Goal: Connect with others: Share content

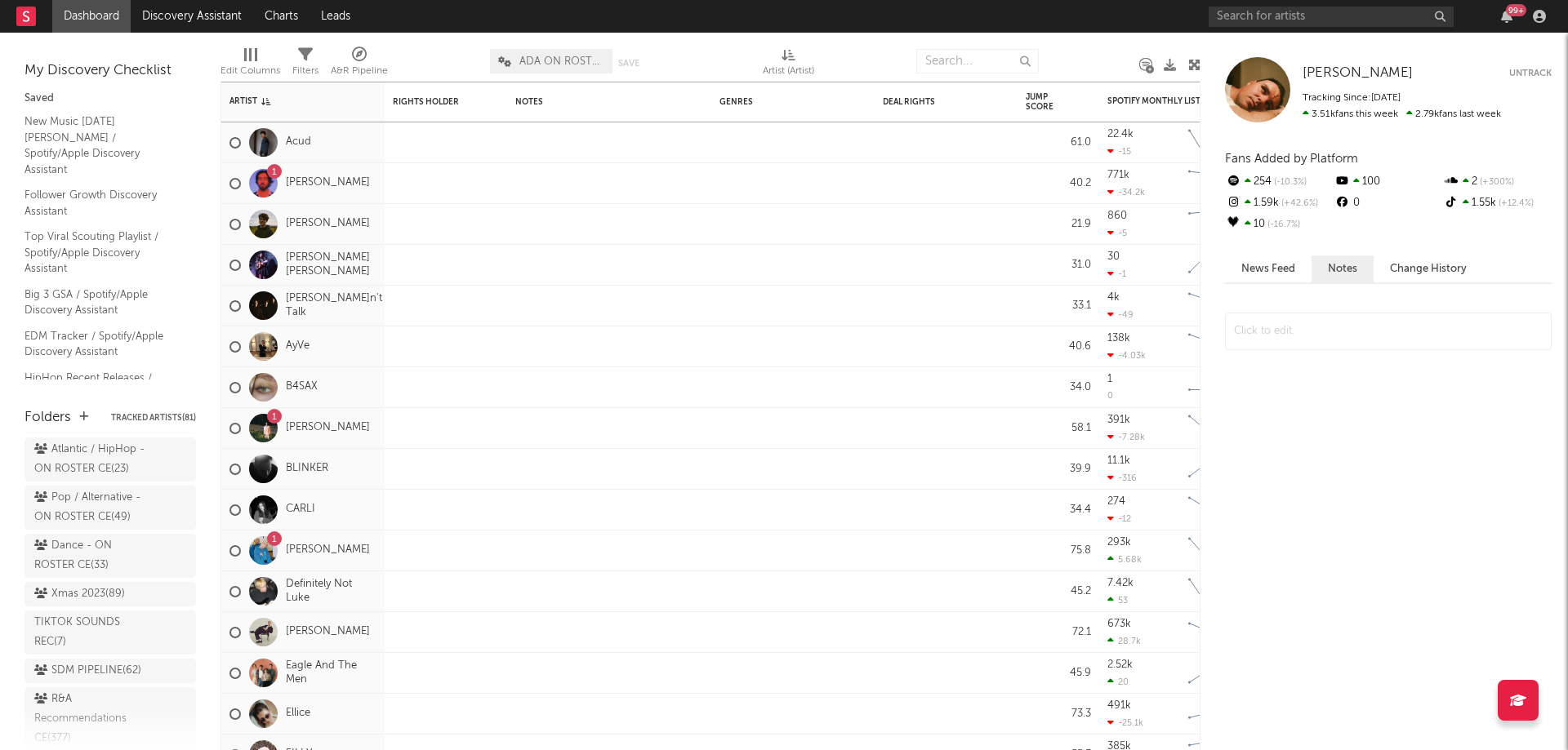
scroll to position [331, 0]
click at [87, 540] on div "Pop / Alternative - ON ROSTER CE ( 49 )" at bounding box center [92, 521] width 115 height 39
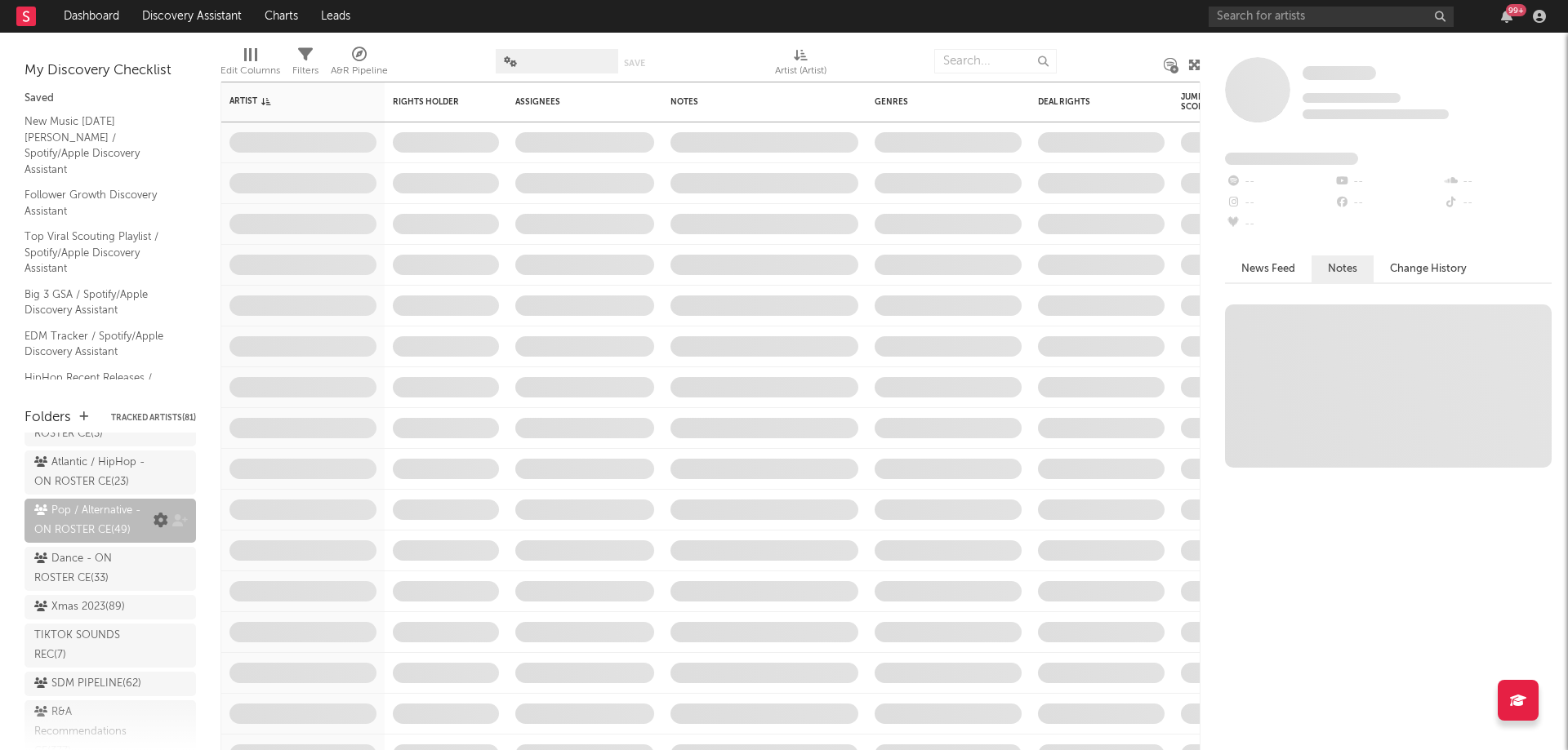
click at [154, 528] on icon at bounding box center [161, 521] width 15 height 15
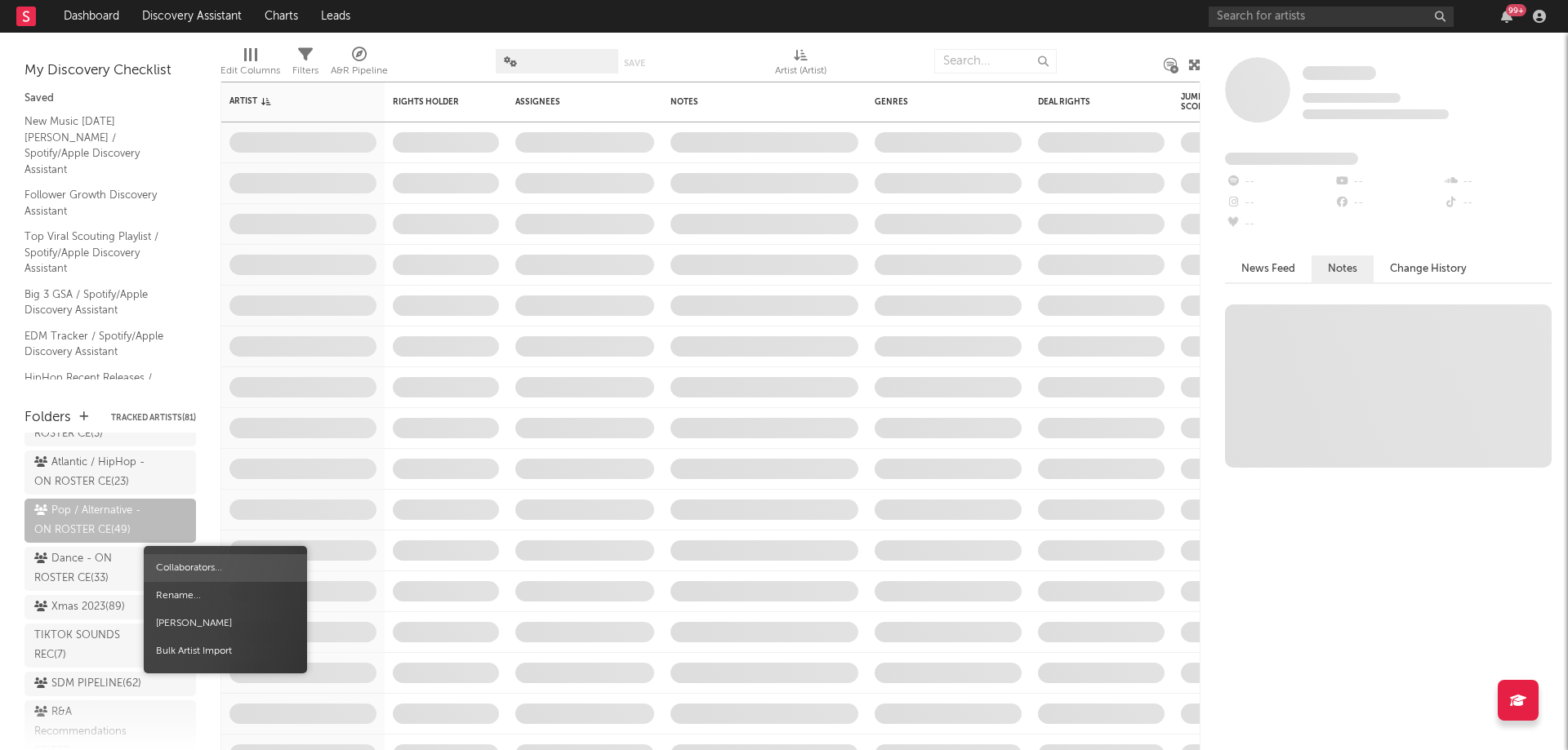
click at [195, 561] on span "Collaborators..." at bounding box center [225, 568] width 163 height 27
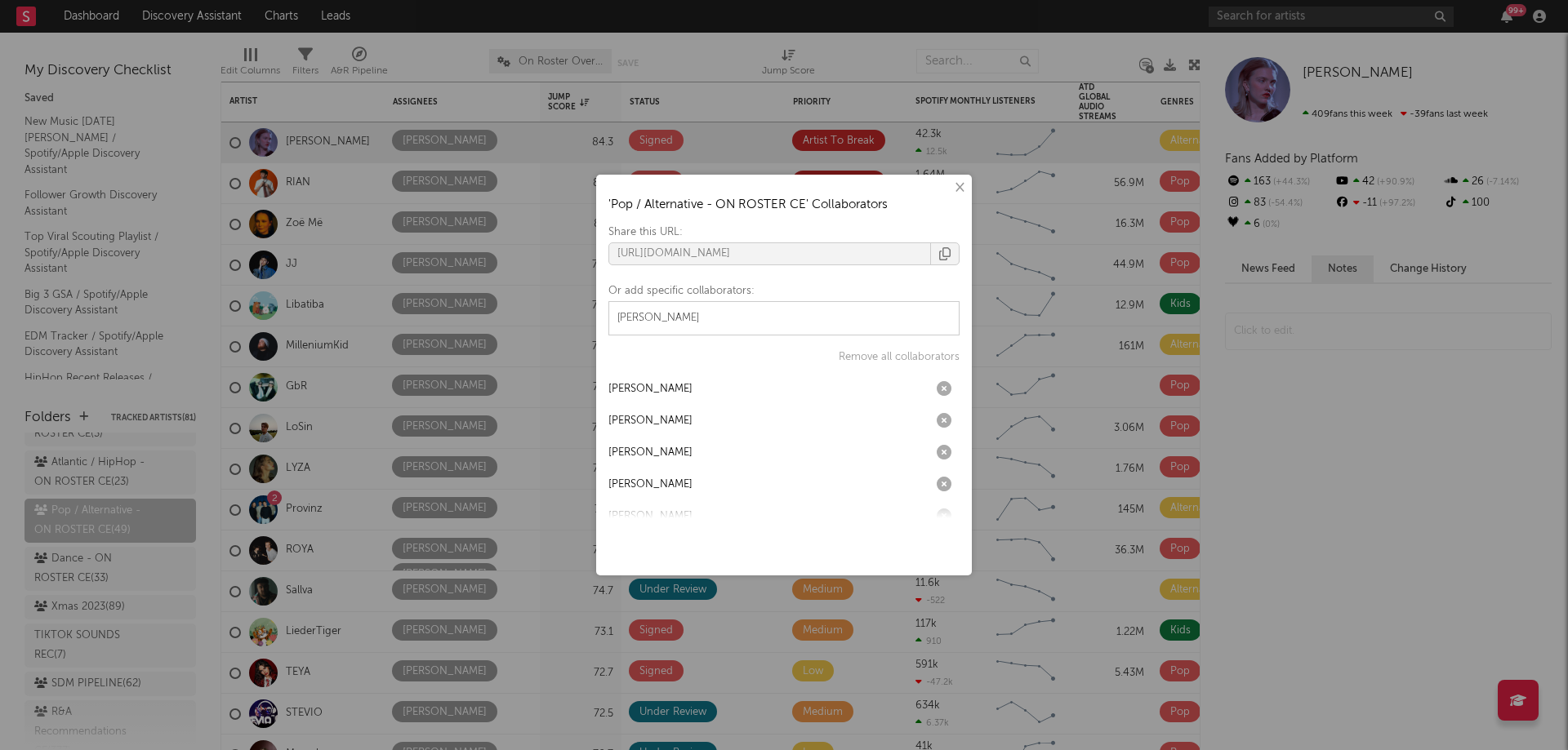
drag, startPoint x: 713, startPoint y: 306, endPoint x: 603, endPoint y: 295, distance: 110.5
click at [603, 295] on div "× ' Pop / Alternative - ON ROSTER CE ' Collaborators Share this URL: [URL][DOMA…" at bounding box center [784, 375] width 376 height 401
paste input "text"
type input "m"
type input "[PERSON_NAME]"
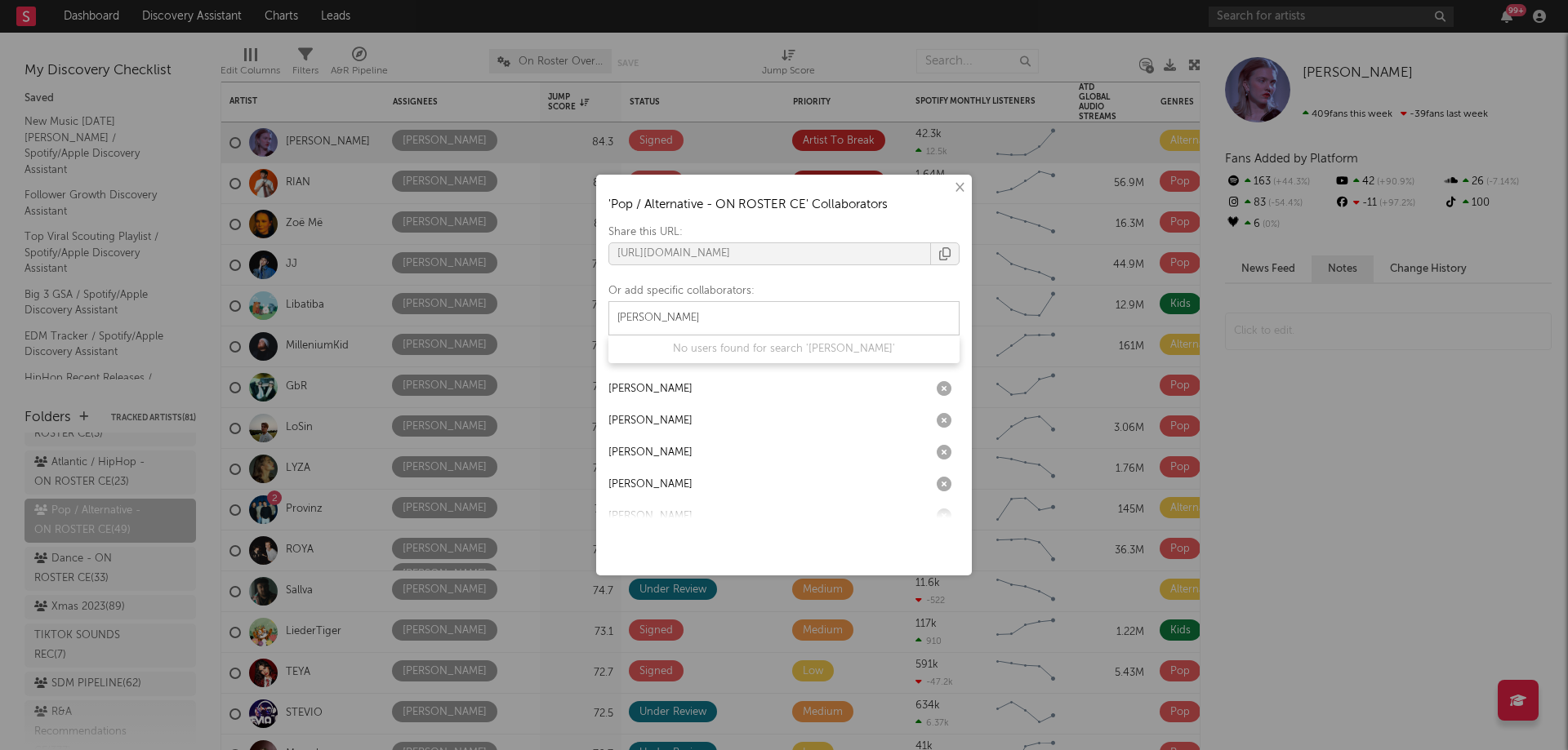
click at [962, 190] on button "×" at bounding box center [959, 188] width 18 height 18
